Goal: Information Seeking & Learning: Check status

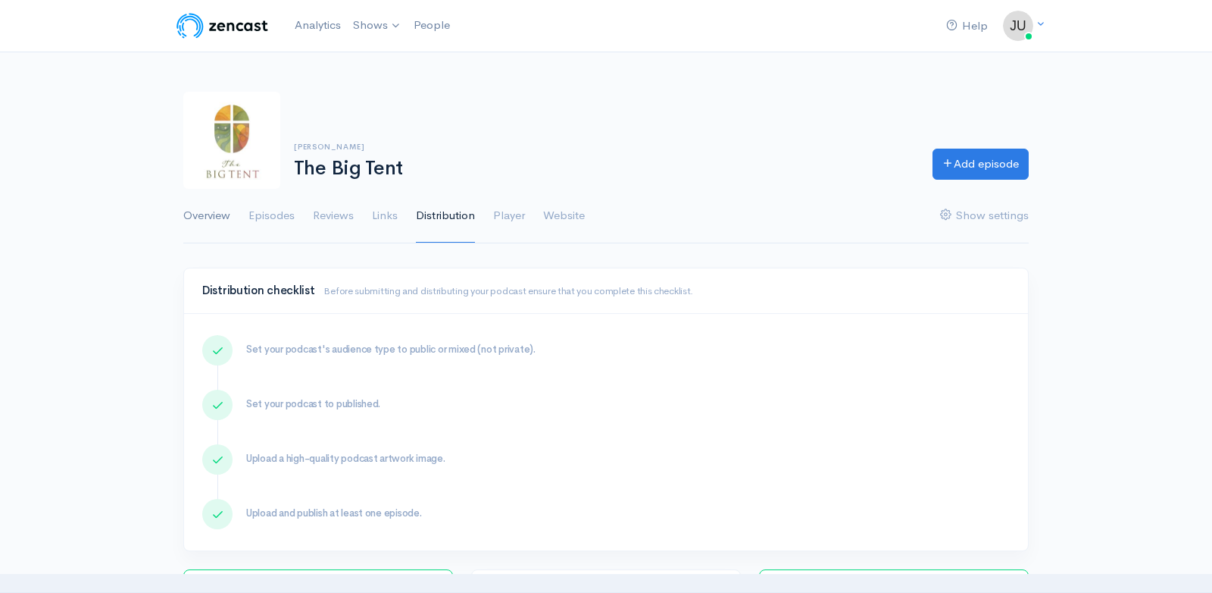
click at [228, 219] on link "Overview" at bounding box center [206, 216] width 47 height 55
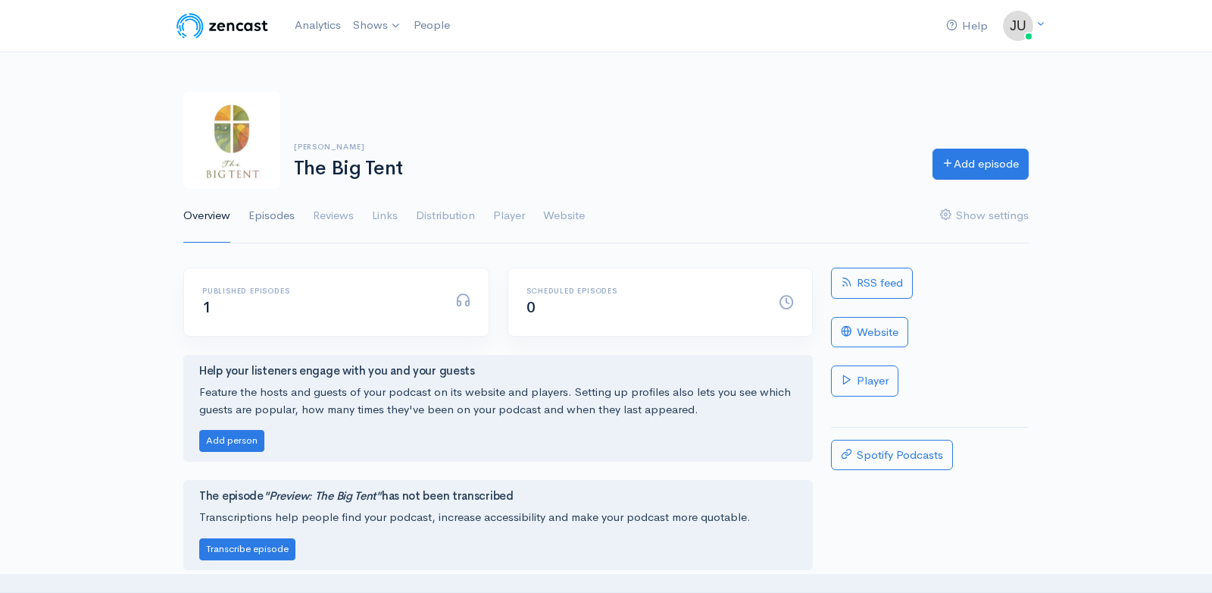
click at [262, 214] on link "Episodes" at bounding box center [272, 216] width 46 height 55
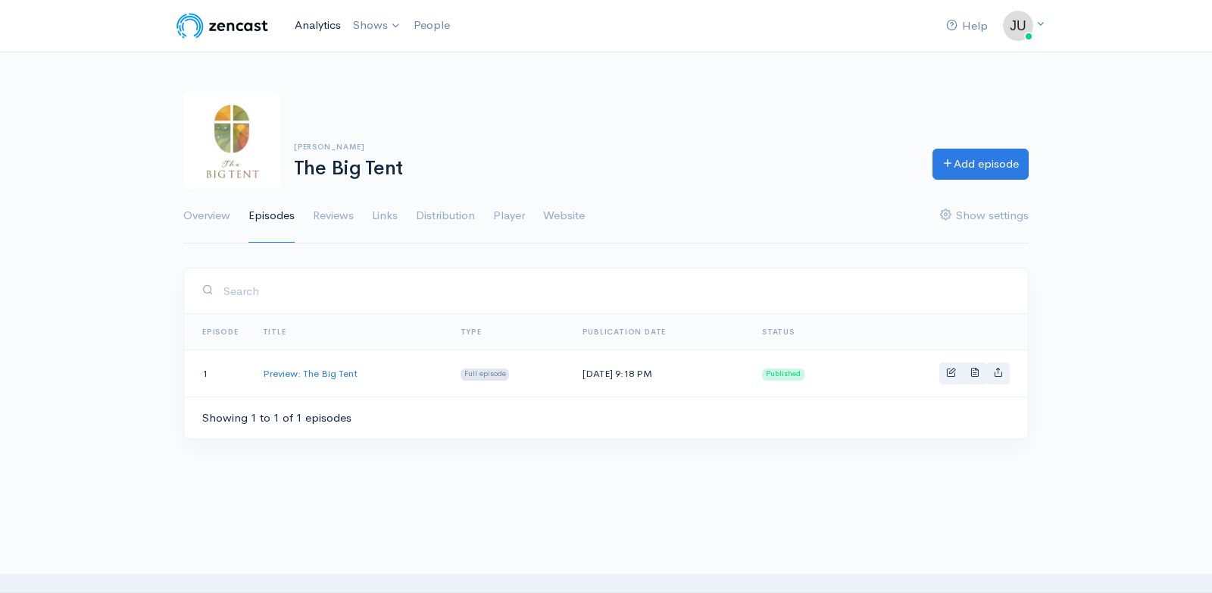
click at [313, 28] on link "Analytics" at bounding box center [318, 25] width 58 height 33
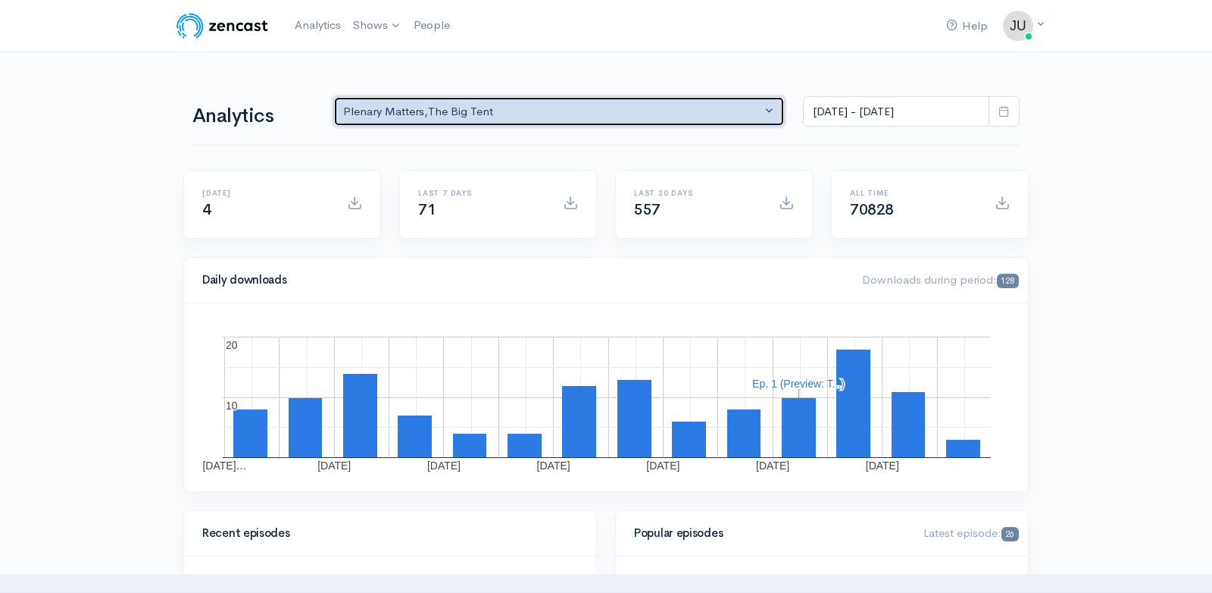
click at [771, 106] on button "Plenary Matters , The Big Tent" at bounding box center [559, 111] width 452 height 31
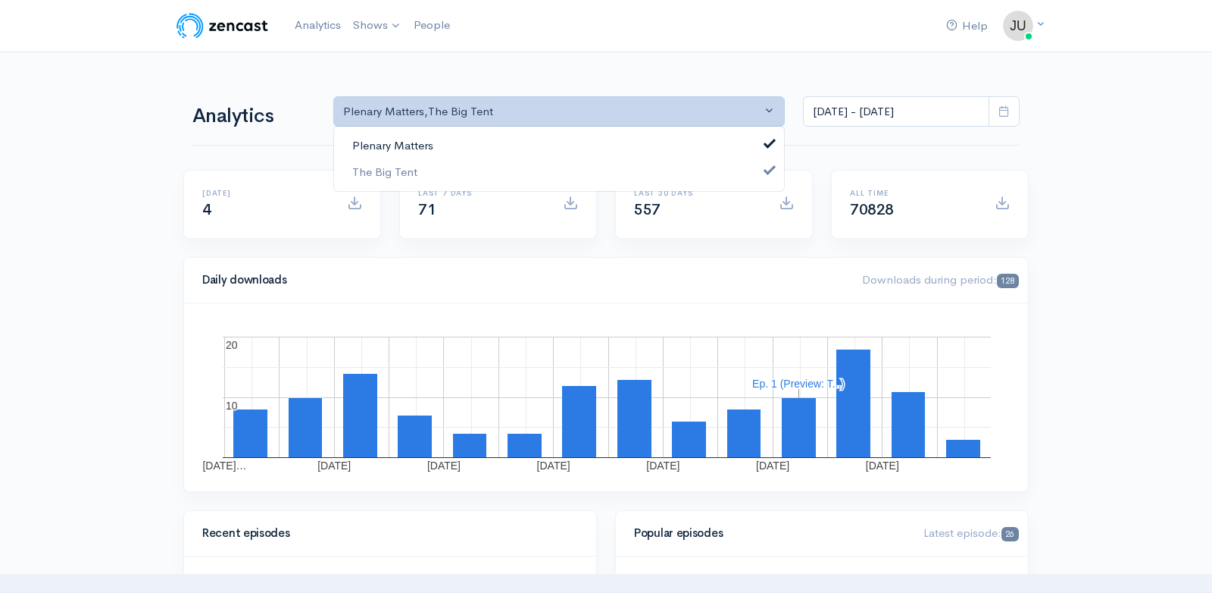
click at [700, 142] on link "Plenary Matters" at bounding box center [559, 146] width 450 height 27
select select "15724"
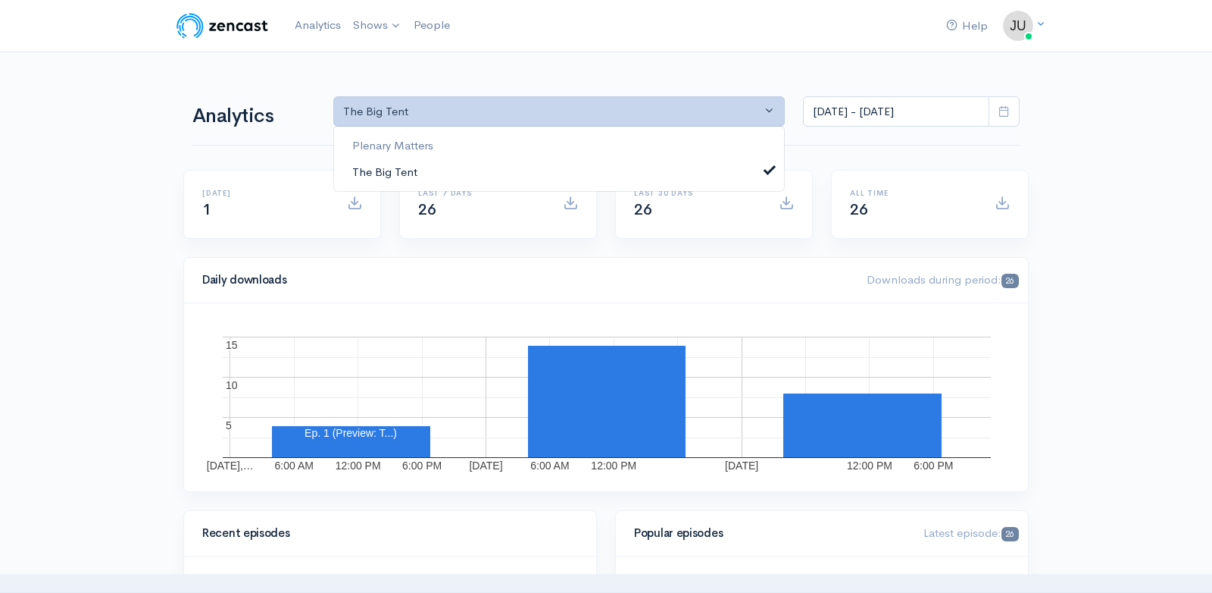
click at [682, 177] on link "The Big Tent" at bounding box center [559, 171] width 450 height 27
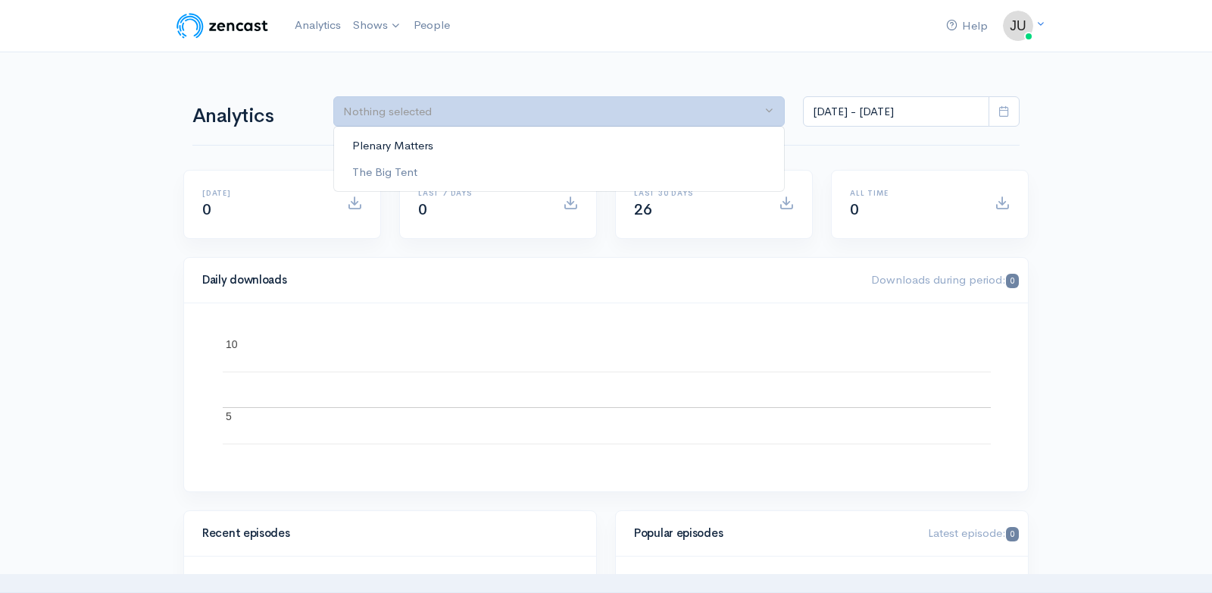
click at [691, 144] on link "Plenary Matters" at bounding box center [559, 146] width 450 height 27
select select "8109"
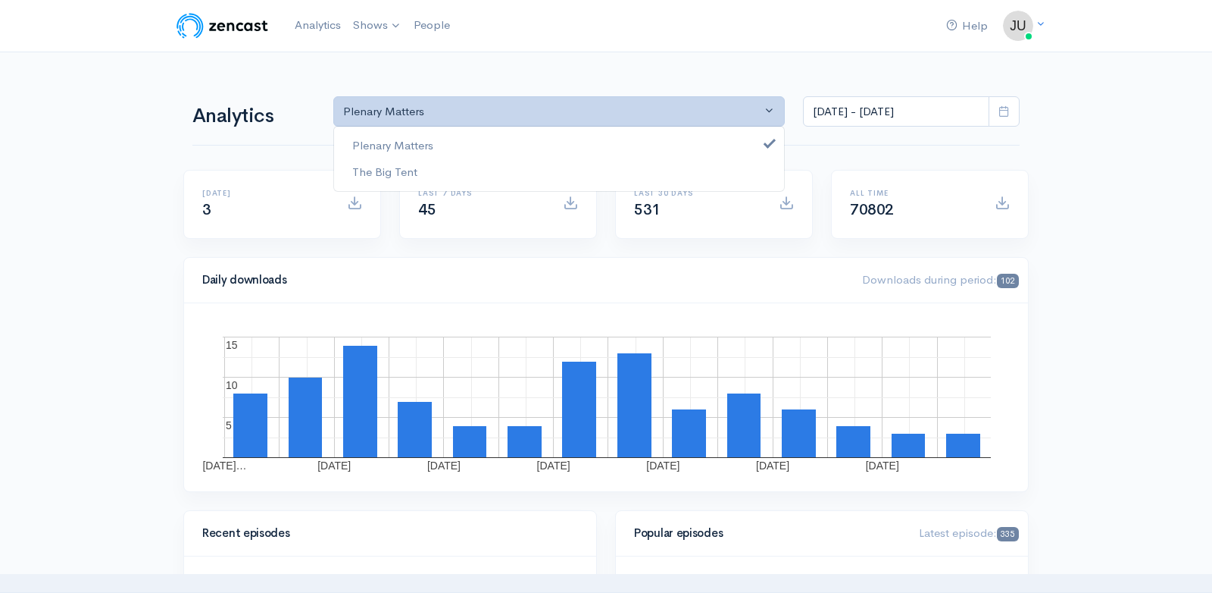
click at [247, 29] on img at bounding box center [222, 26] width 96 height 30
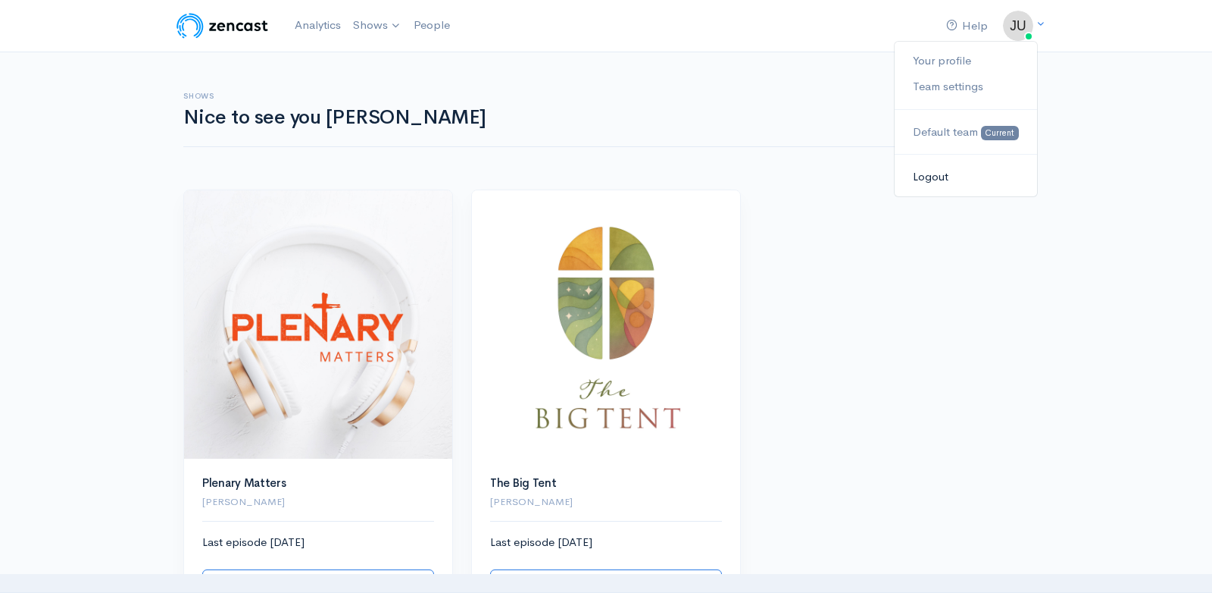
click at [941, 177] on link "Logout" at bounding box center [966, 177] width 142 height 27
